Goal: Task Accomplishment & Management: Use online tool/utility

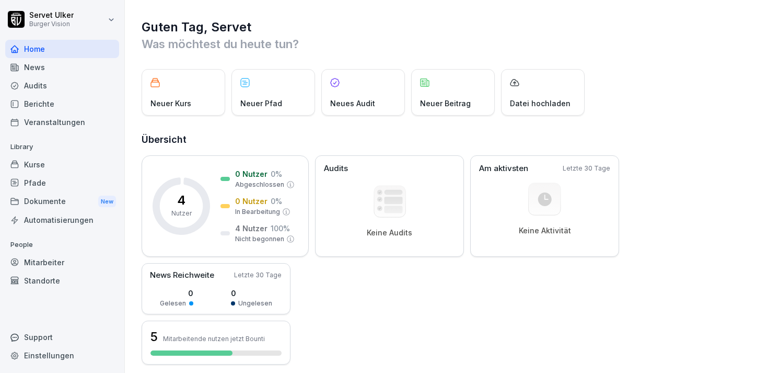
click at [38, 68] on div "News" at bounding box center [62, 67] width 114 height 18
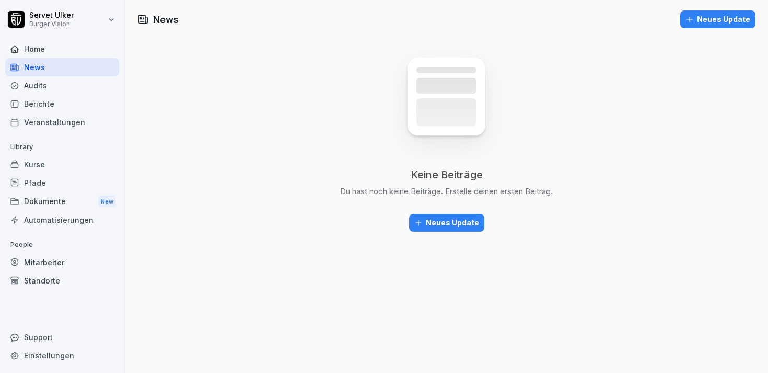
click at [32, 83] on div "Audits" at bounding box center [62, 85] width 114 height 18
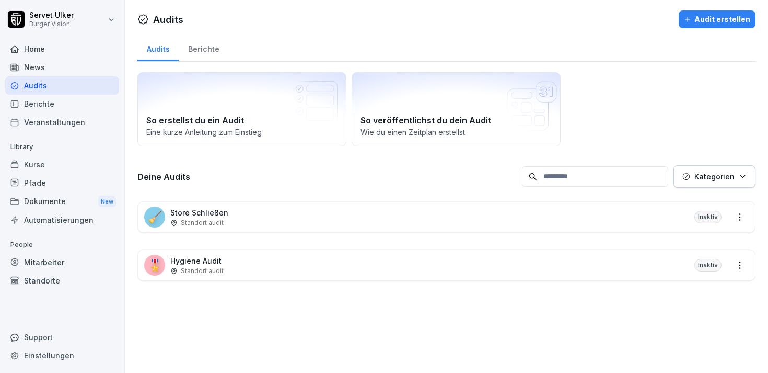
click at [371, 223] on div "🧹 Store Schließen Standort audit Inaktiv" at bounding box center [446, 217] width 617 height 30
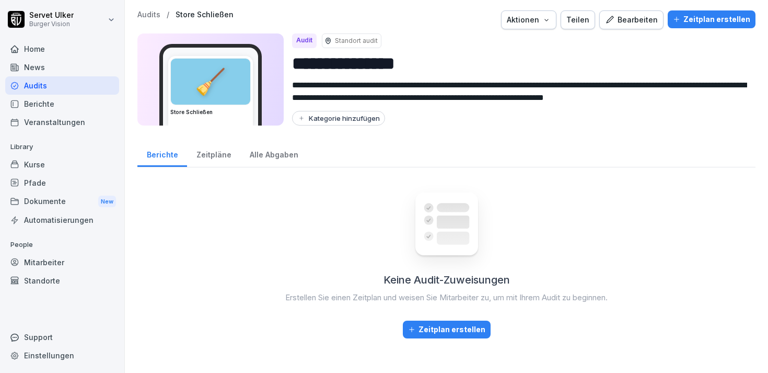
click at [426, 337] on button "Zeitplan erstellen" at bounding box center [447, 329] width 88 height 18
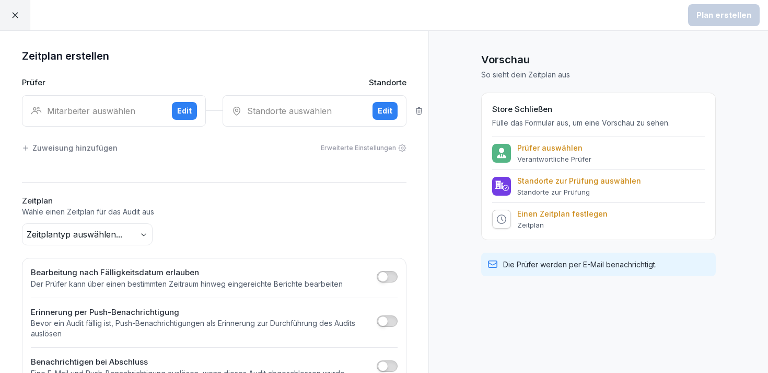
click at [269, 119] on div "Standorte auswählen Edit" at bounding box center [315, 110] width 184 height 31
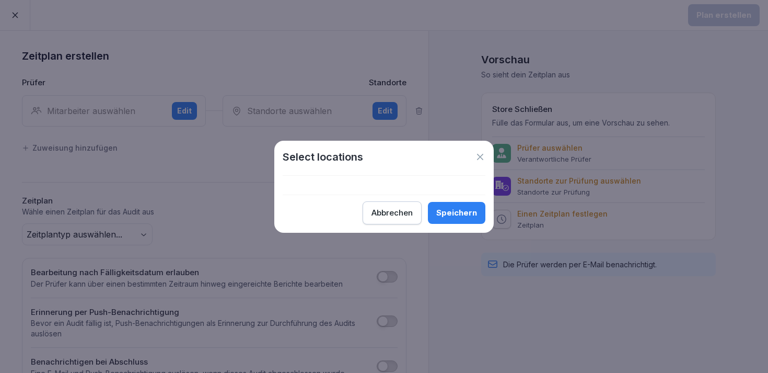
click at [392, 214] on div "Abbrechen" at bounding box center [392, 212] width 41 height 11
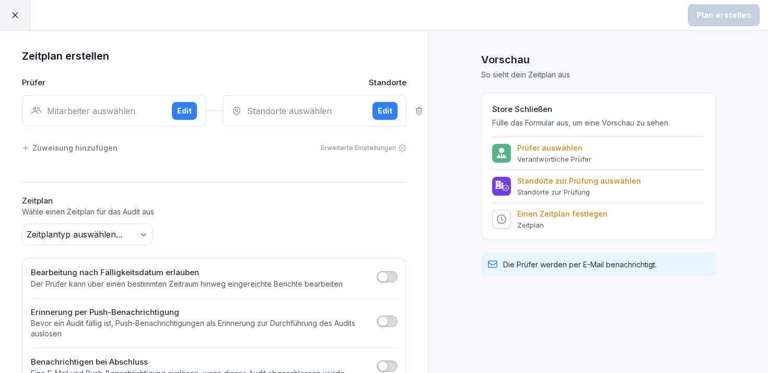
scroll to position [31, 0]
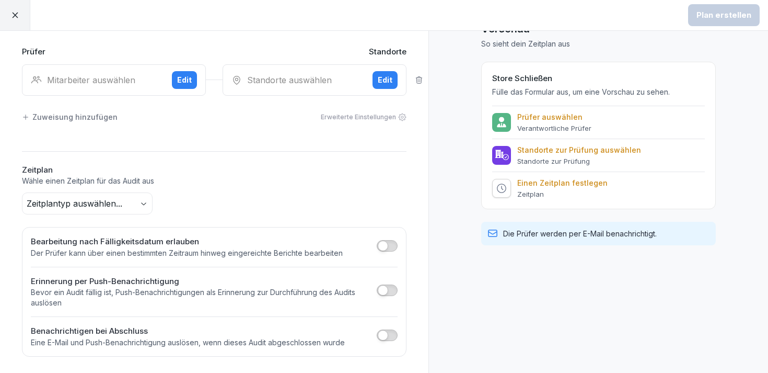
click at [143, 197] on body "Plan erstellen Zeitplan erstellen Prüfer Standorte Mitarbeiter auswählen Edit S…" at bounding box center [384, 186] width 768 height 373
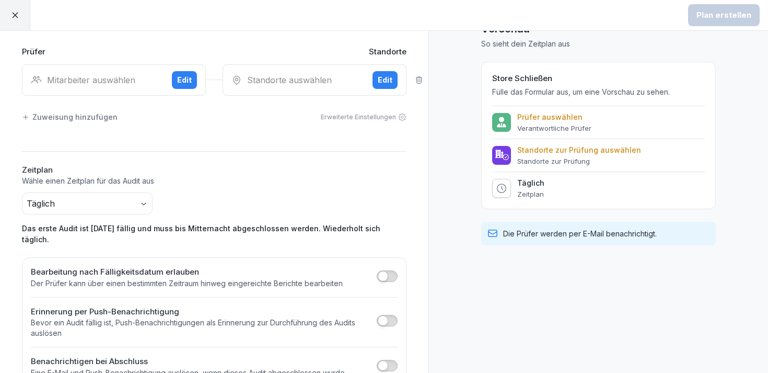
scroll to position [50, 0]
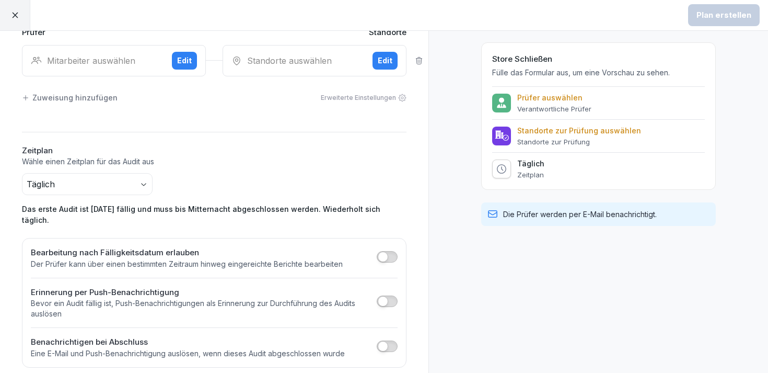
click at [387, 251] on button "button" at bounding box center [387, 256] width 21 height 11
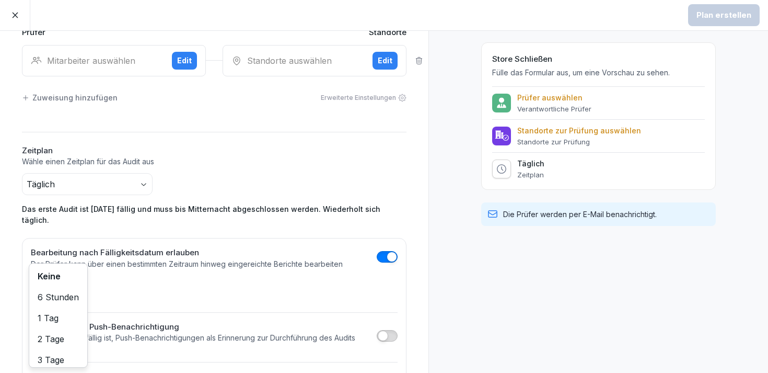
click at [57, 281] on body "Plan erstellen Zeitplan erstellen Prüfer Standorte Mitarbeiter auswählen Edit S…" at bounding box center [384, 186] width 768 height 373
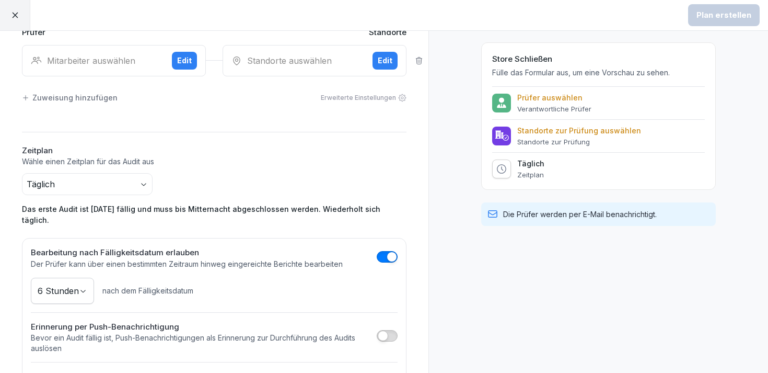
scroll to position [85, 0]
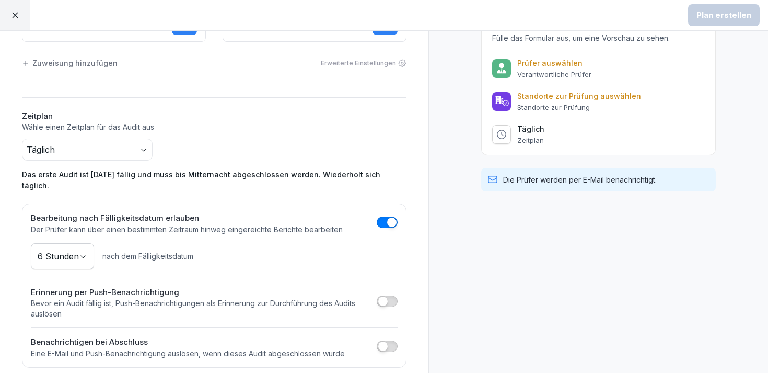
click at [389, 295] on button "button" at bounding box center [387, 300] width 21 height 11
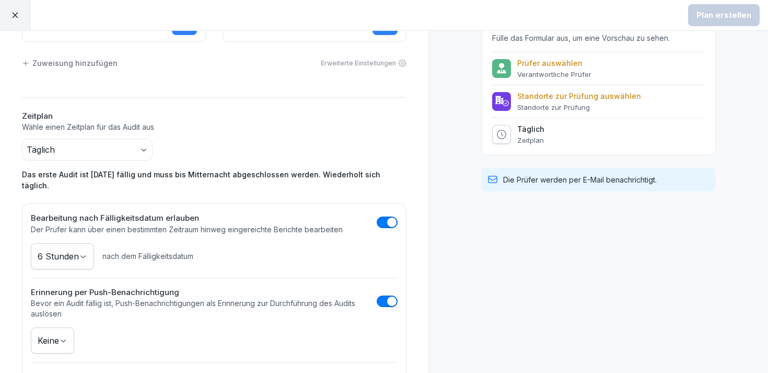
scroll to position [119, 0]
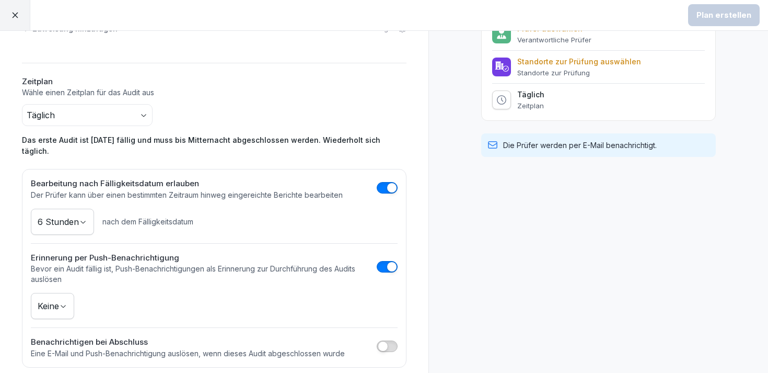
click at [65, 294] on body "Plan erstellen Zeitplan erstellen Prüfer Standorte Mitarbeiter auswählen Edit S…" at bounding box center [384, 186] width 768 height 373
click at [385, 341] on span "button" at bounding box center [383, 346] width 10 height 10
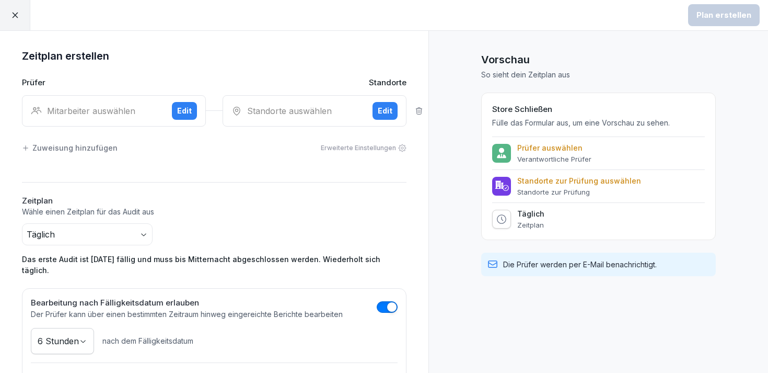
click at [145, 112] on div "Mitarbeiter auswählen" at bounding box center [97, 111] width 133 height 13
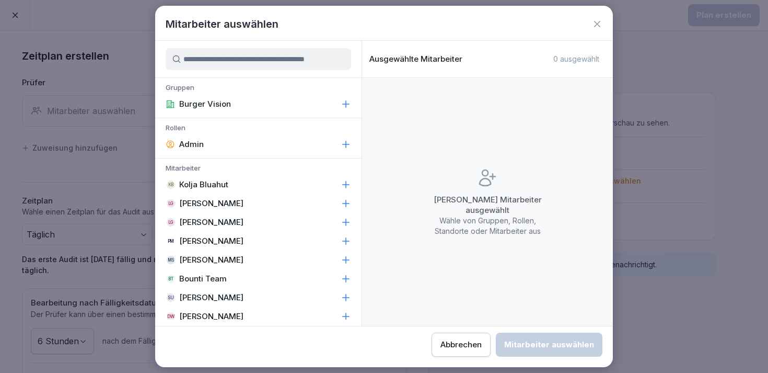
scroll to position [10, 0]
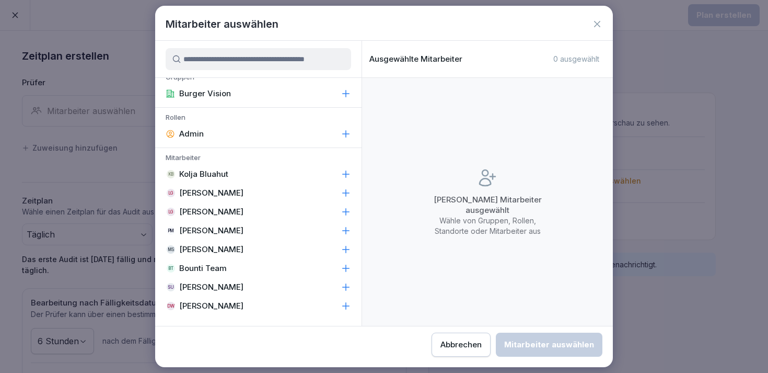
click at [343, 309] on icon at bounding box center [346, 306] width 10 height 10
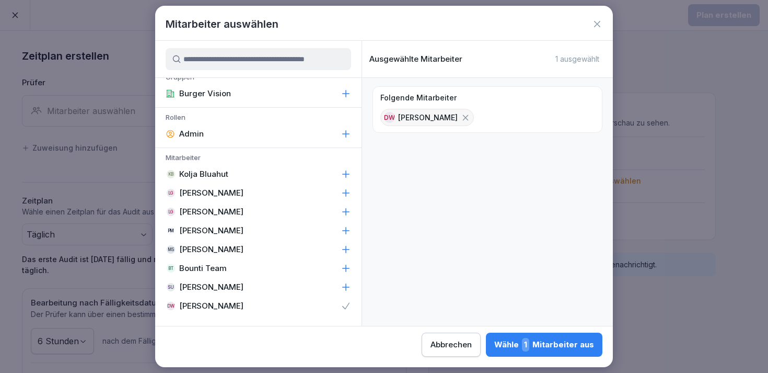
click at [338, 287] on div "SU [PERSON_NAME]" at bounding box center [258, 287] width 206 height 19
click at [509, 337] on button "Wähle 2 Mitarbeiter aus" at bounding box center [543, 344] width 118 height 24
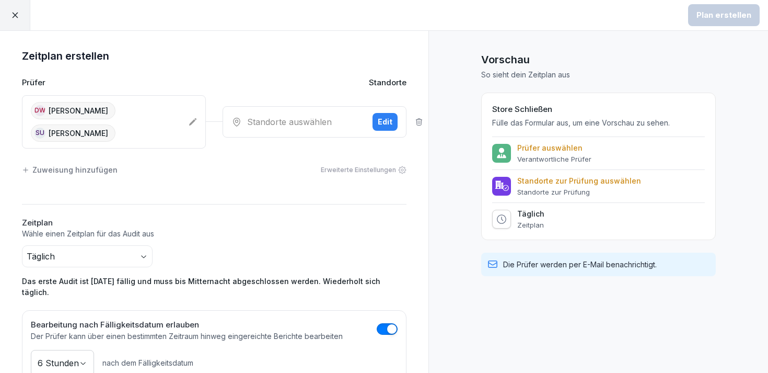
click at [294, 120] on div "Standorte auswählen" at bounding box center [298, 121] width 133 height 13
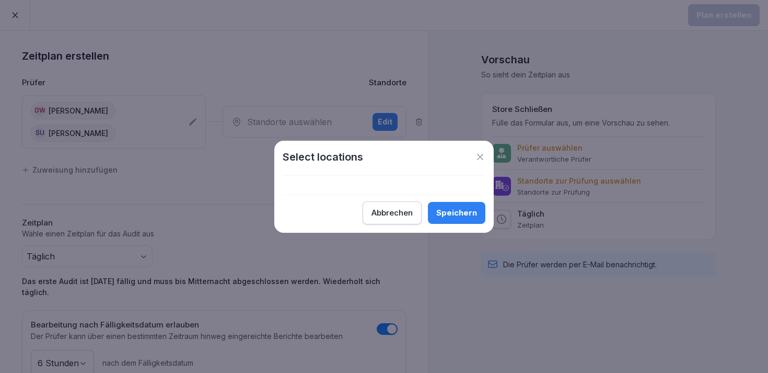
click at [383, 183] on div at bounding box center [384, 185] width 203 height 19
click at [450, 210] on div "Speichern" at bounding box center [456, 212] width 41 height 11
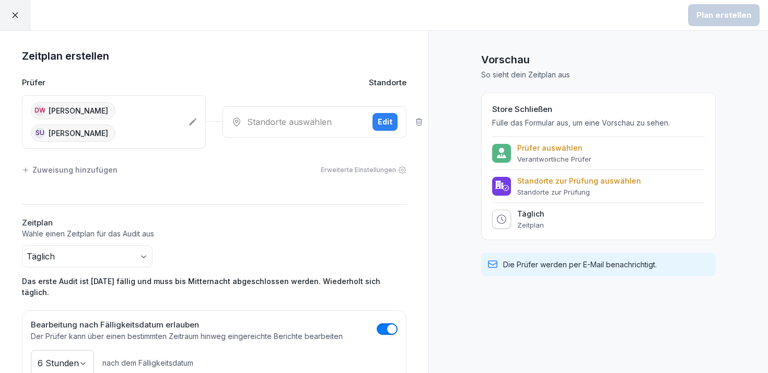
click at [390, 126] on div "Edit" at bounding box center [385, 121] width 15 height 11
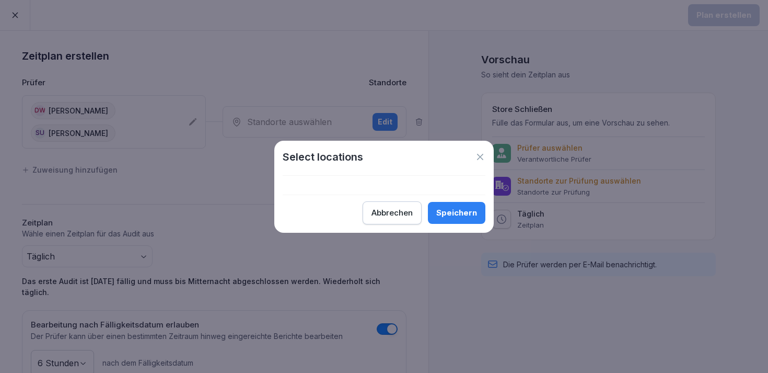
click at [394, 190] on div at bounding box center [384, 185] width 203 height 19
click at [434, 214] on button "Speichern" at bounding box center [456, 213] width 57 height 22
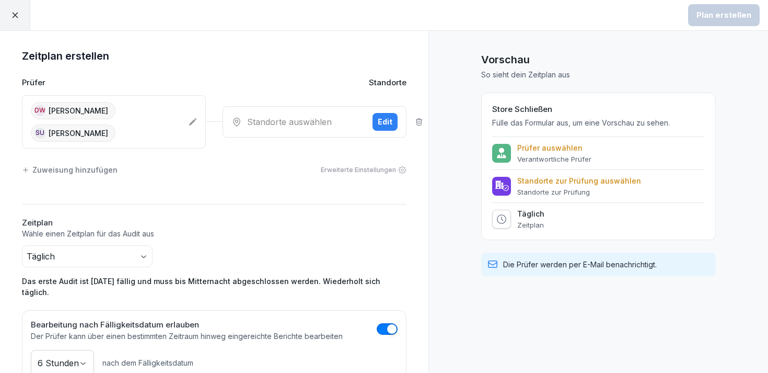
click at [20, 15] on div at bounding box center [15, 15] width 30 height 30
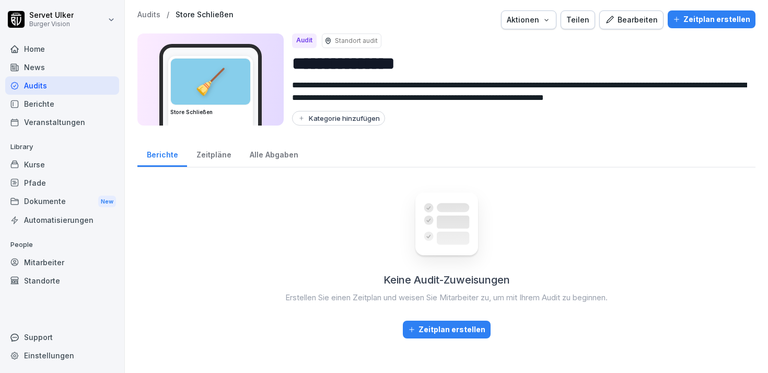
click at [51, 49] on div "Home" at bounding box center [62, 49] width 114 height 18
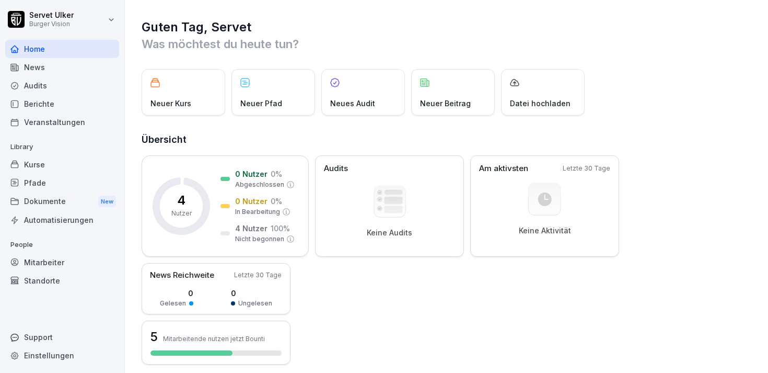
click at [45, 281] on div "Standorte" at bounding box center [62, 280] width 114 height 18
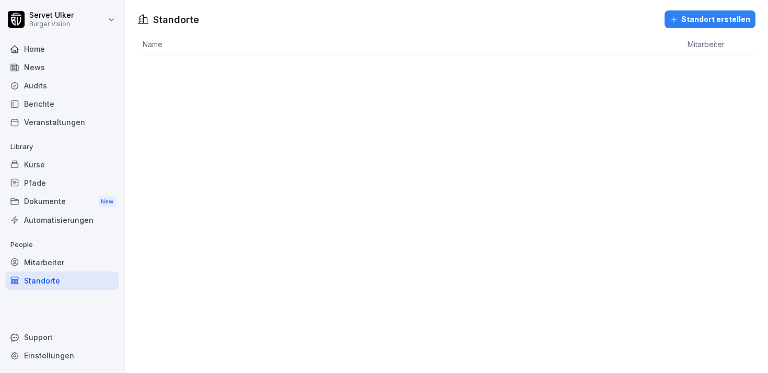
click at [727, 19] on div "Standort erstellen" at bounding box center [710, 19] width 80 height 11
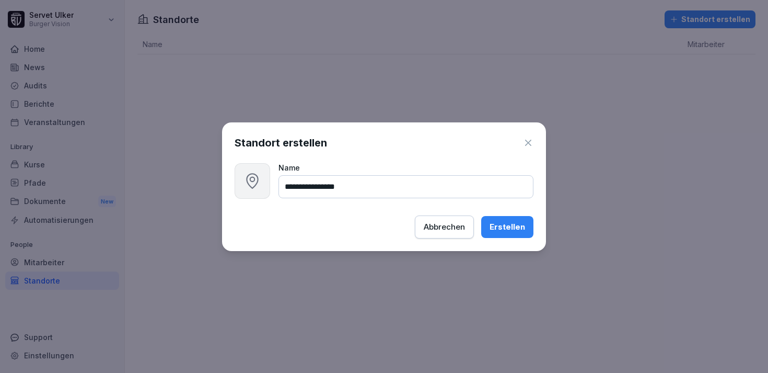
type input "**********"
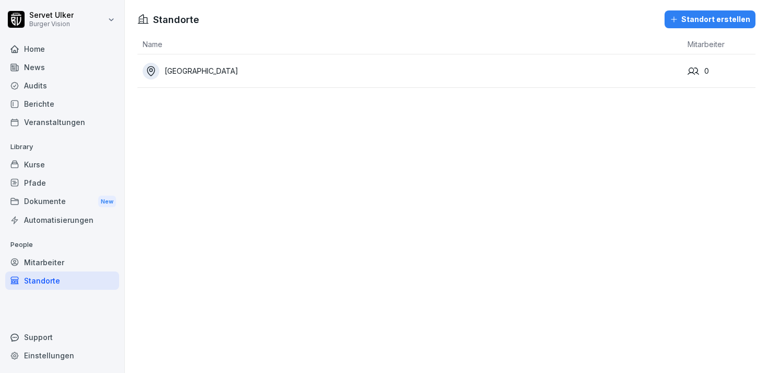
click at [53, 91] on div "Audits" at bounding box center [62, 85] width 114 height 18
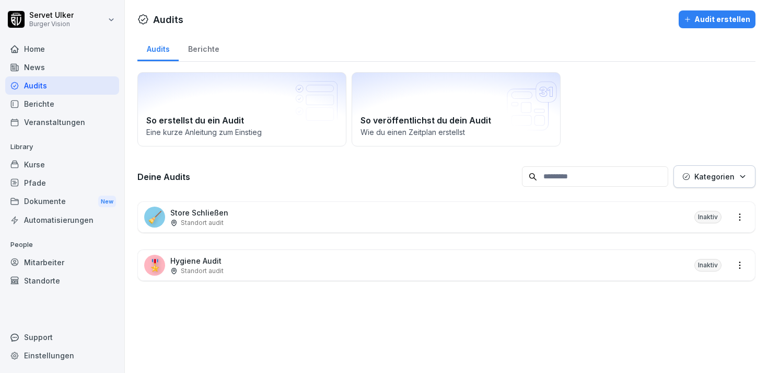
click at [444, 219] on div "🧹 Store Schließen Standort audit Inaktiv" at bounding box center [446, 217] width 617 height 30
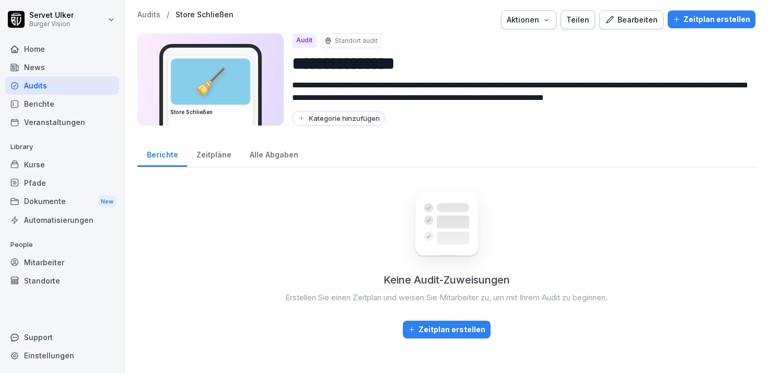
click at [451, 322] on button "Zeitplan erstellen" at bounding box center [447, 329] width 88 height 18
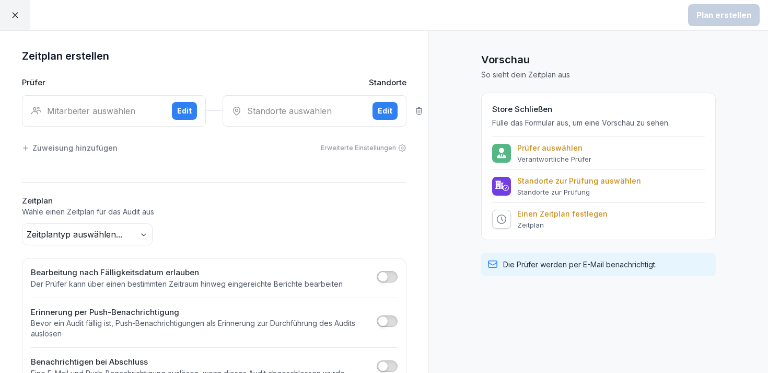
click at [285, 112] on div "Standorte auswählen" at bounding box center [298, 111] width 133 height 13
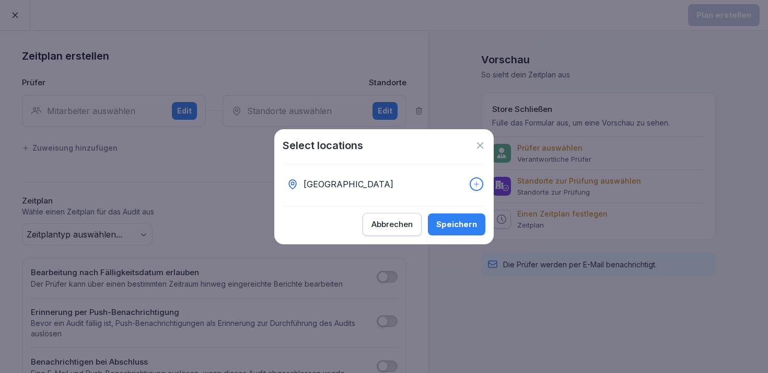
click at [361, 180] on p "[GEOGRAPHIC_DATA]" at bounding box center [349, 184] width 90 height 13
click at [460, 222] on div "Speichern" at bounding box center [456, 223] width 41 height 11
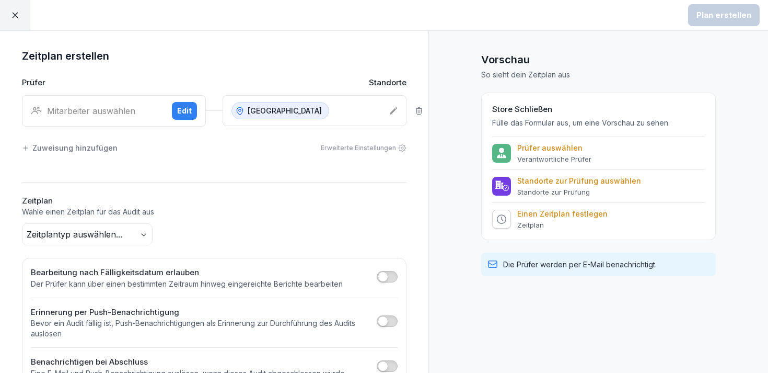
click at [157, 120] on div "Mitarbeiter auswählen Edit" at bounding box center [114, 110] width 184 height 31
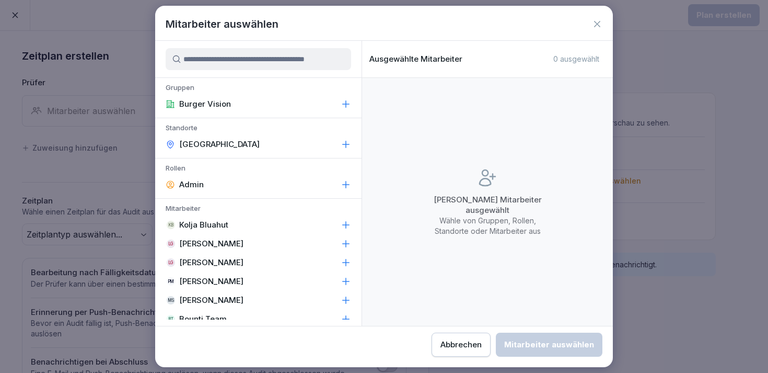
scroll to position [51, 0]
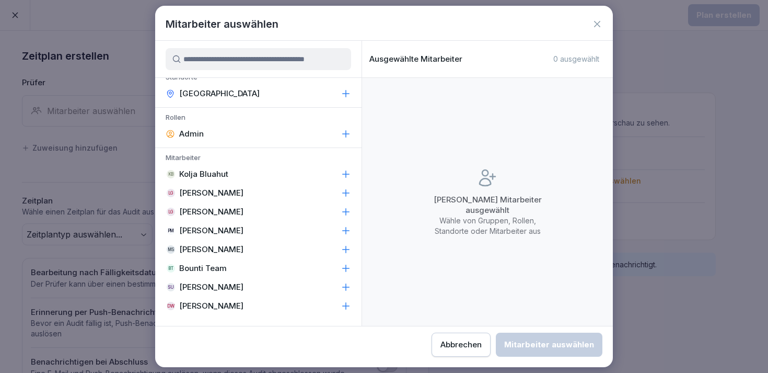
click at [347, 290] on icon at bounding box center [346, 287] width 10 height 10
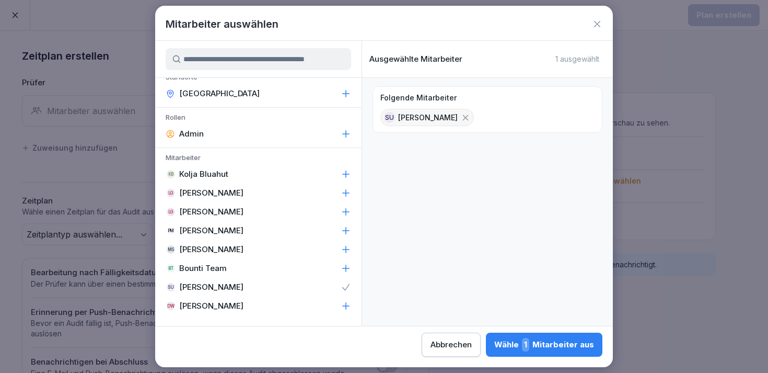
click at [346, 305] on icon at bounding box center [346, 306] width 7 height 7
click at [533, 344] on div "Wähle 2 Mitarbeiter aus" at bounding box center [543, 345] width 101 height 14
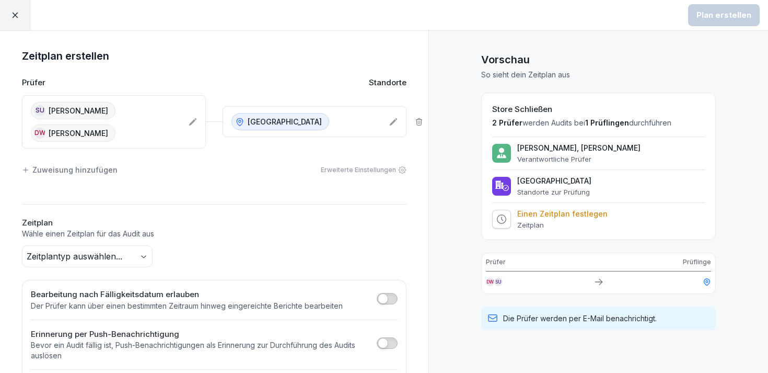
scroll to position [52, 0]
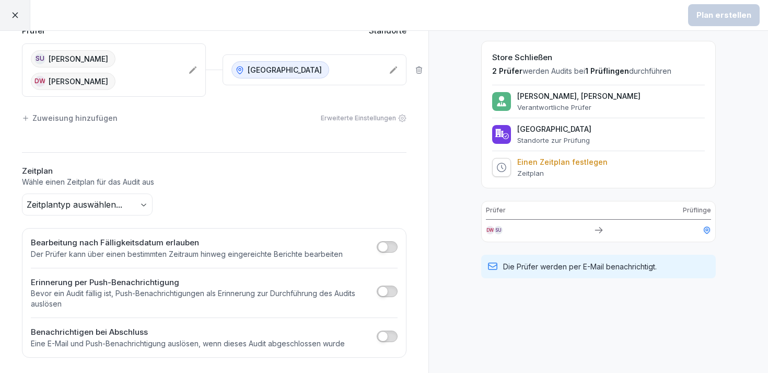
click at [380, 249] on span "button" at bounding box center [383, 246] width 10 height 10
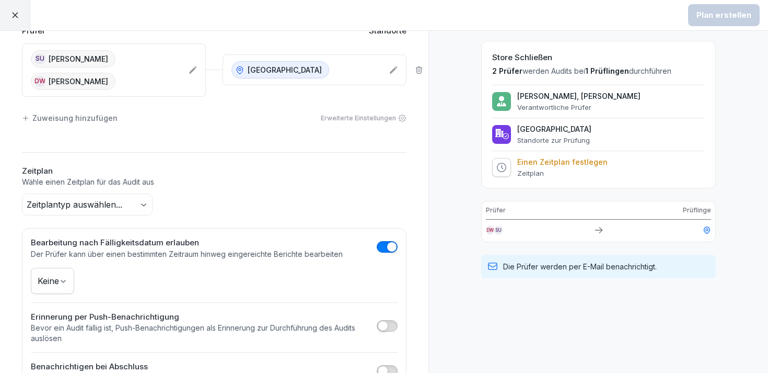
click at [383, 321] on span "button" at bounding box center [383, 325] width 10 height 10
click at [55, 283] on body "Plan erstellen Zeitplan erstellen Prüfer Standorte SU [PERSON_NAME] DW [PERSON_…" at bounding box center [384, 186] width 768 height 373
click at [139, 201] on body "Plan erstellen Zeitplan erstellen Prüfer Standorte SU [PERSON_NAME] DW [PERSON_…" at bounding box center [384, 186] width 768 height 373
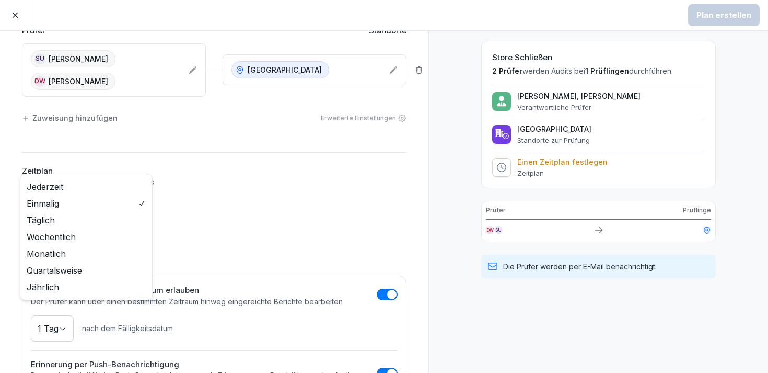
click at [132, 209] on body "Plan erstellen Zeitplan erstellen Prüfer Standorte SU [PERSON_NAME] DW [PERSON_…" at bounding box center [384, 186] width 768 height 373
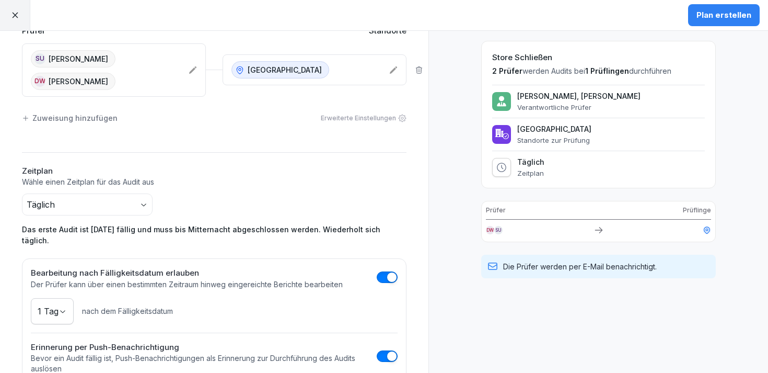
scroll to position [140, 0]
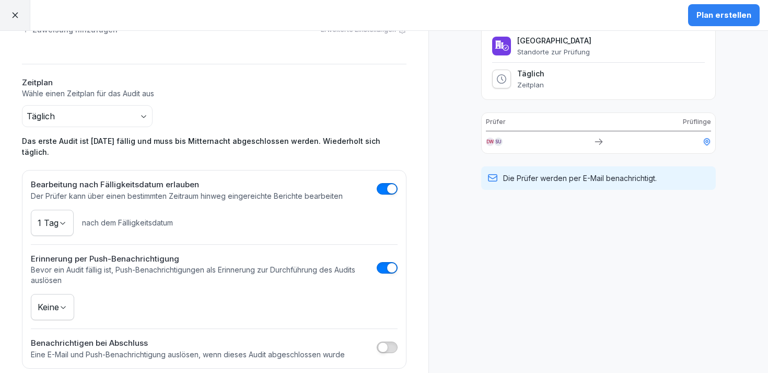
click at [390, 341] on button "button" at bounding box center [387, 346] width 21 height 11
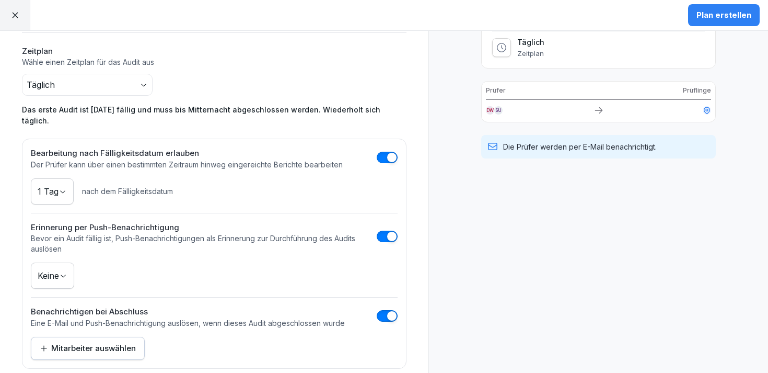
click at [118, 342] on button "Mitarbeiter auswählen" at bounding box center [88, 348] width 114 height 23
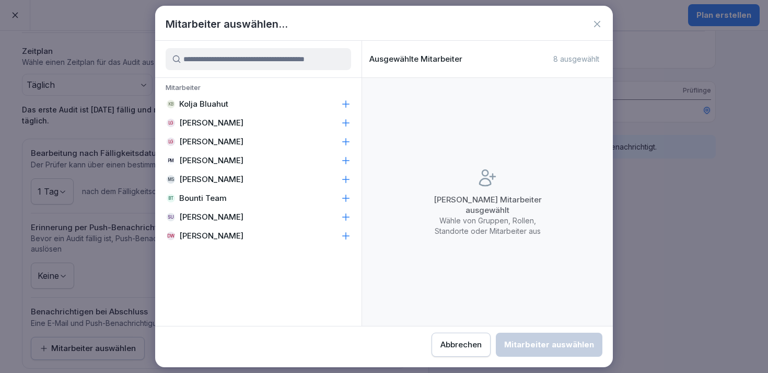
click at [350, 217] on icon at bounding box center [346, 217] width 10 height 10
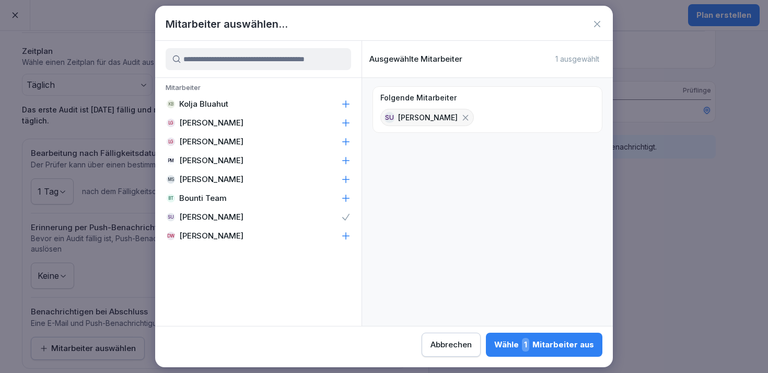
click at [348, 232] on icon at bounding box center [346, 235] width 10 height 10
click at [549, 349] on div "Wähle 2 Mitarbeiter aus" at bounding box center [543, 345] width 101 height 14
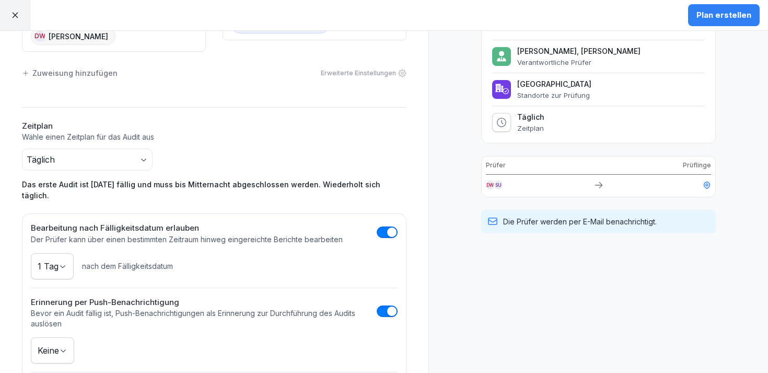
scroll to position [0, 0]
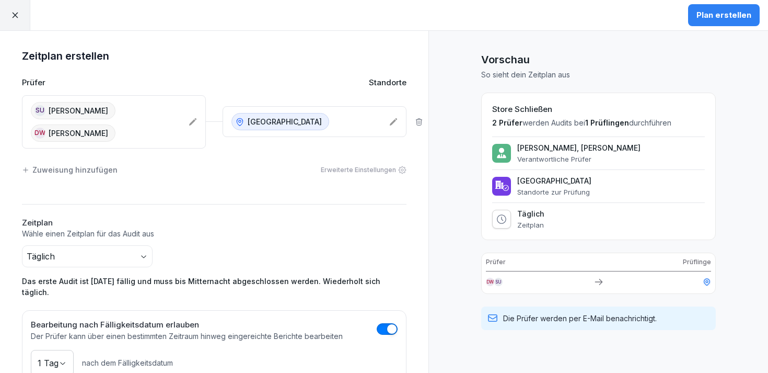
click at [734, 21] on button "Plan erstellen" at bounding box center [724, 15] width 72 height 22
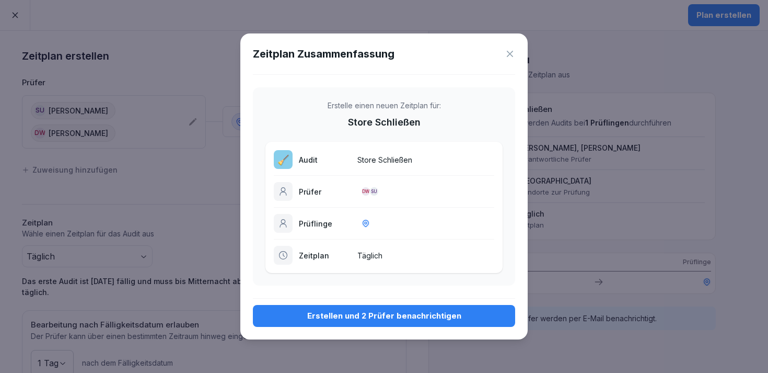
click at [388, 318] on div "Erstellen und 2 Prüfer benachrichtigen" at bounding box center [384, 315] width 246 height 11
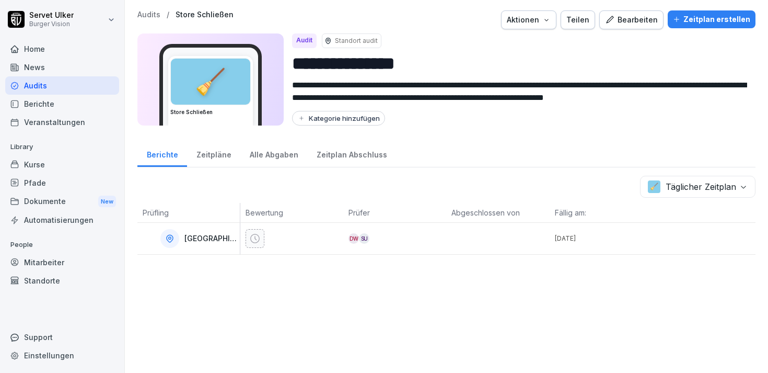
click at [203, 151] on div "Zeitpläne" at bounding box center [213, 153] width 53 height 27
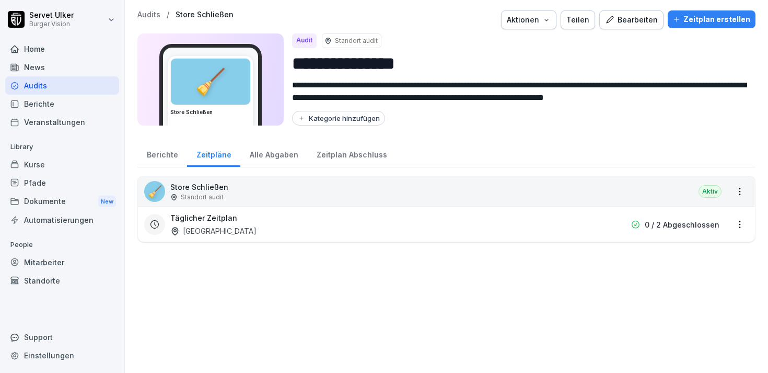
click at [279, 164] on div "Alle Abgaben" at bounding box center [273, 153] width 67 height 27
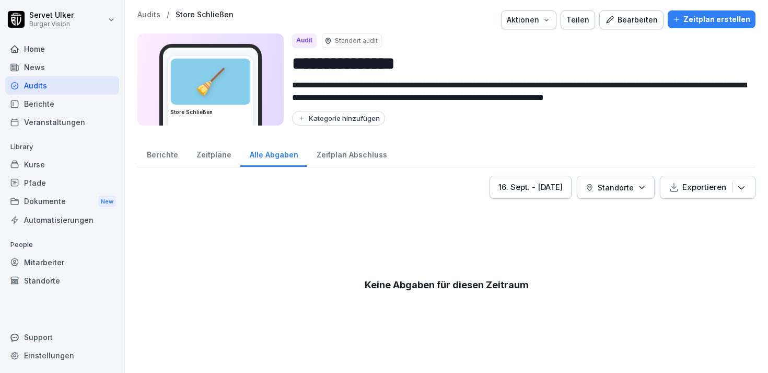
click at [337, 163] on div "Zeitplan Abschluss" at bounding box center [351, 153] width 89 height 27
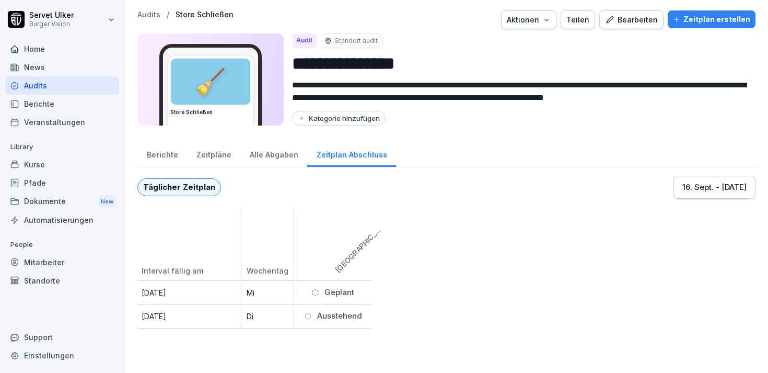
click at [203, 157] on div "Zeitpläne" at bounding box center [213, 153] width 53 height 27
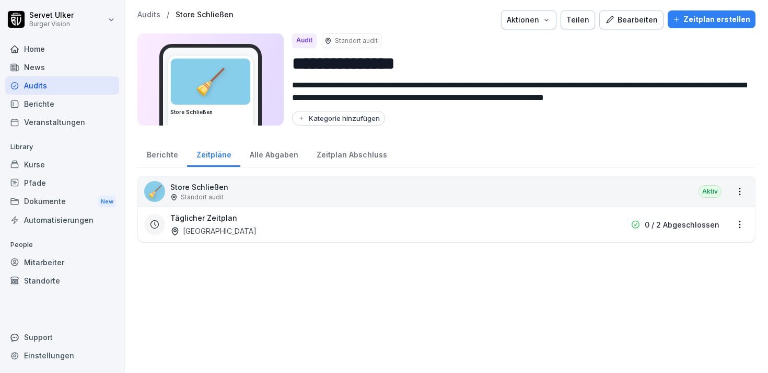
click at [162, 155] on div "Berichte" at bounding box center [162, 153] width 50 height 27
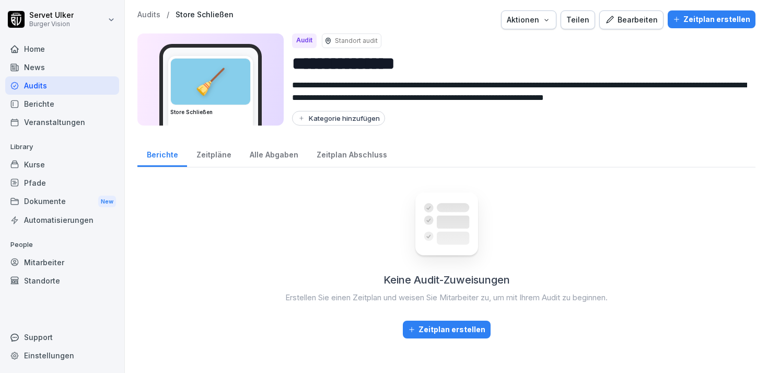
click at [74, 108] on div "Berichte" at bounding box center [62, 104] width 114 height 18
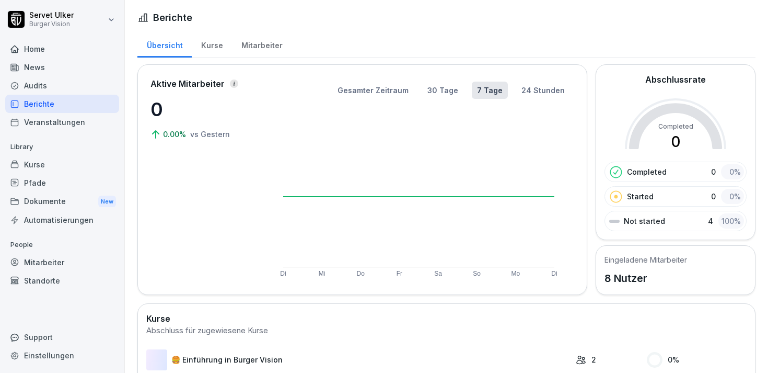
click at [43, 84] on div "Audits" at bounding box center [62, 85] width 114 height 18
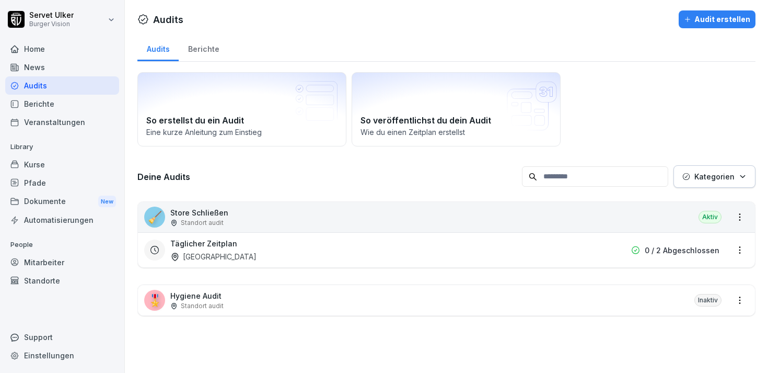
click at [708, 31] on div "Audits Audit erstellen Audits Berichte So erstellst du ein Audit Eine kurze Anl…" at bounding box center [446, 170] width 643 height 341
click at [708, 18] on div "Audit erstellen" at bounding box center [717, 19] width 66 height 11
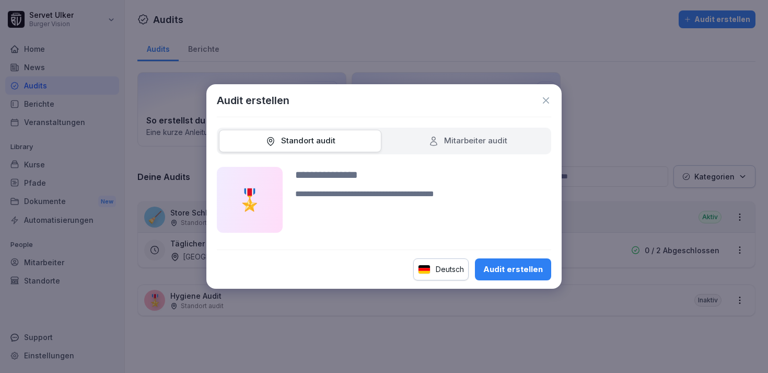
click at [373, 198] on textarea at bounding box center [423, 210] width 256 height 45
click at [359, 172] on input at bounding box center [423, 175] width 256 height 16
type input "*******"
click at [475, 258] on button "Audit erstellen" at bounding box center [513, 269] width 76 height 22
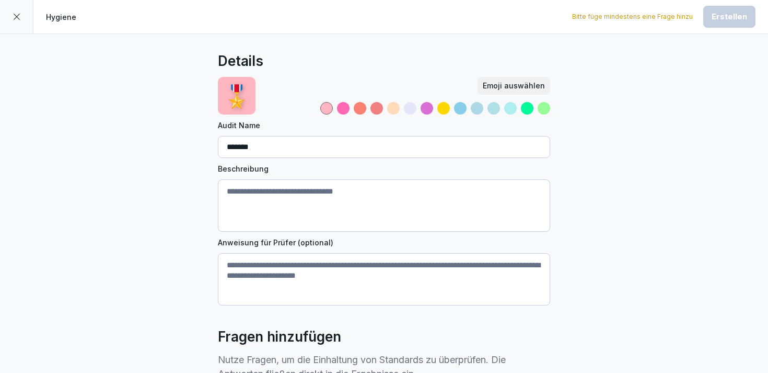
click at [328, 205] on textarea "Beschreibung" at bounding box center [384, 205] width 332 height 52
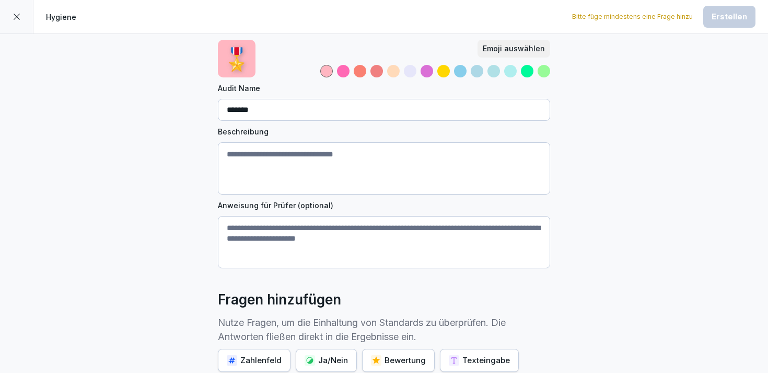
scroll to position [111, 0]
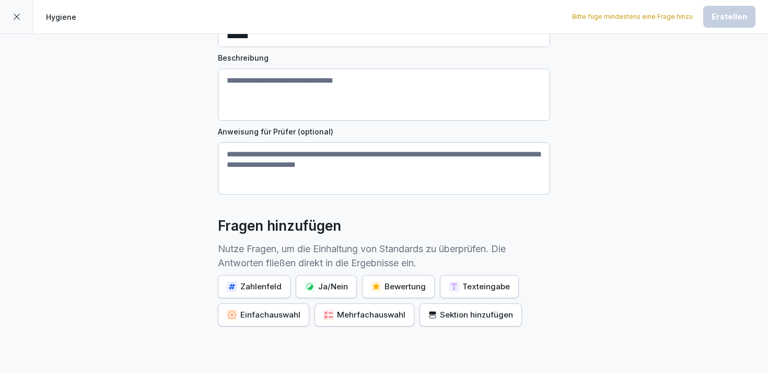
click at [327, 285] on div "Ja/Nein" at bounding box center [326, 286] width 43 height 11
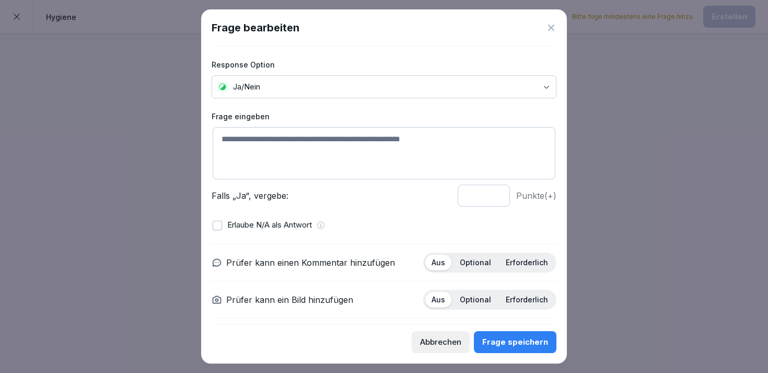
click at [549, 31] on icon at bounding box center [551, 27] width 10 height 10
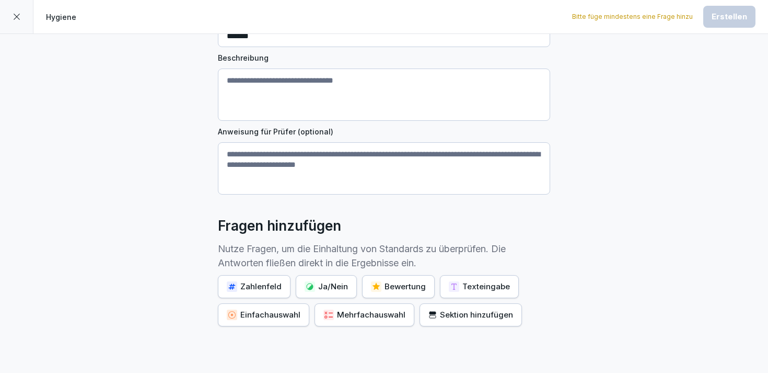
click at [19, 13] on icon at bounding box center [17, 17] width 8 height 8
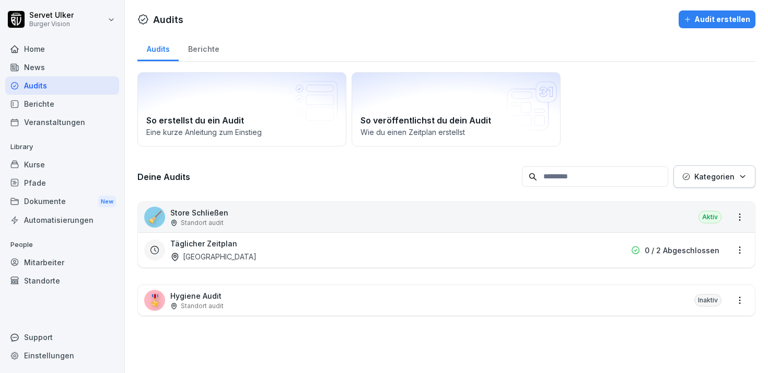
click at [249, 257] on div "Täglicher Zeitplan [GEOGRAPHIC_DATA]" at bounding box center [379, 250] width 419 height 24
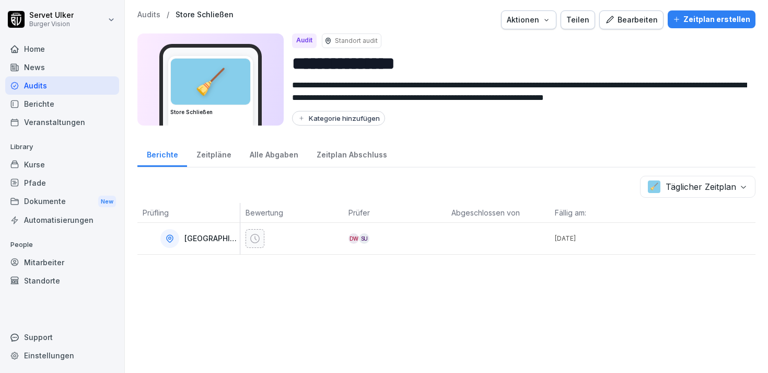
click at [257, 236] on icon at bounding box center [255, 238] width 10 height 10
click at [43, 105] on div "Berichte" at bounding box center [62, 104] width 114 height 18
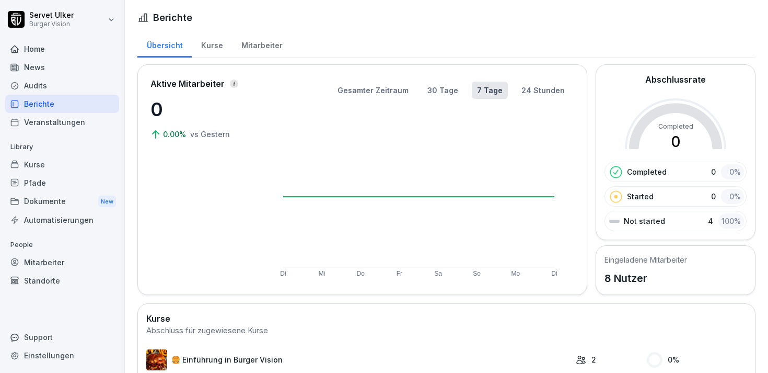
scroll to position [49, 0]
